Goal: Navigation & Orientation: Find specific page/section

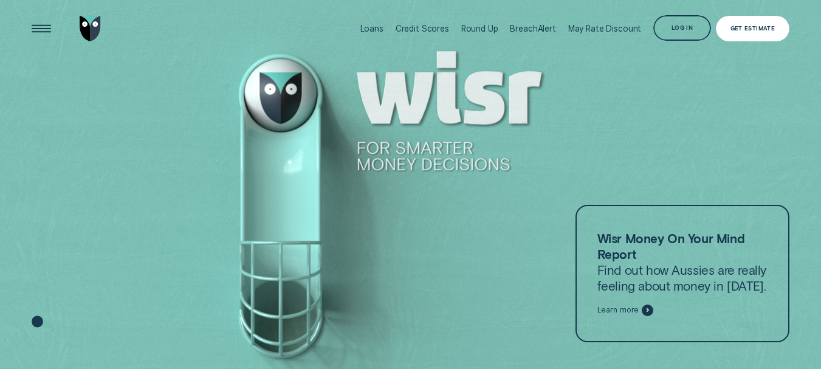
click at [743, 26] on div "Get Estimate" at bounding box center [752, 28] width 45 height 5
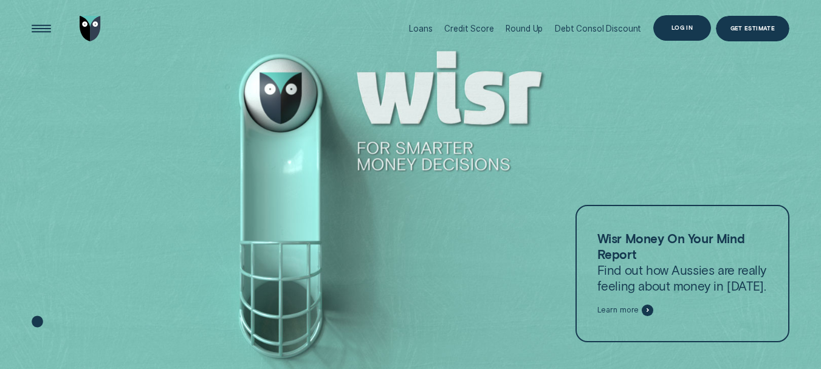
click at [688, 29] on div "Log in" at bounding box center [681, 28] width 21 height 5
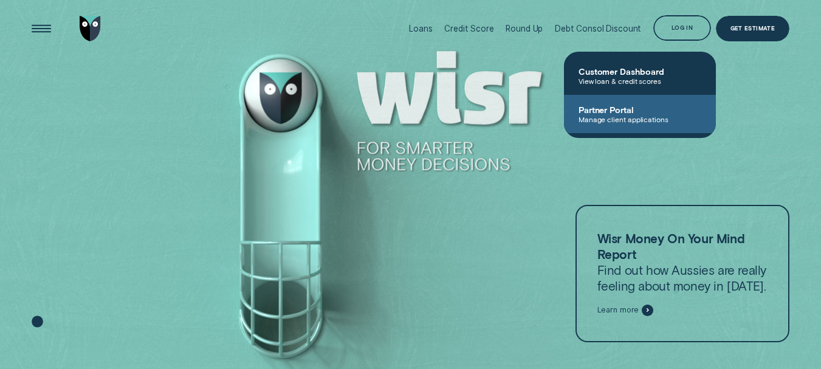
click at [642, 111] on span "Partner Portal" at bounding box center [639, 110] width 123 height 10
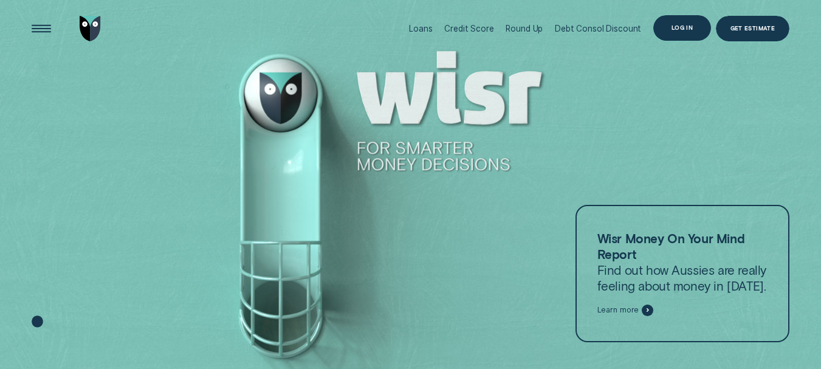
click at [675, 26] on div "Log in" at bounding box center [681, 28] width 21 height 5
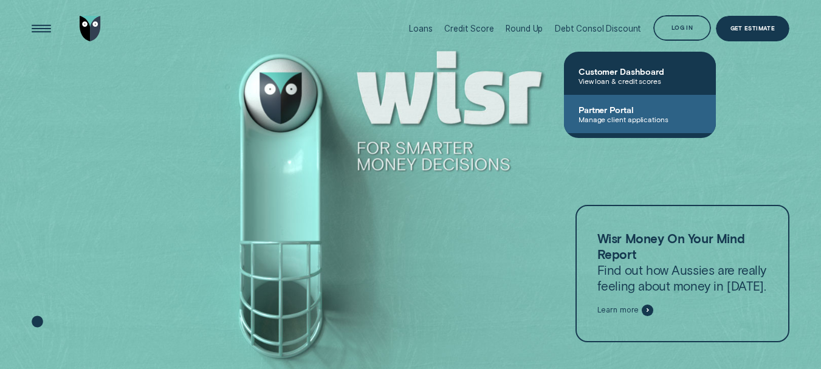
click at [622, 117] on span "Manage client applications" at bounding box center [639, 119] width 123 height 9
